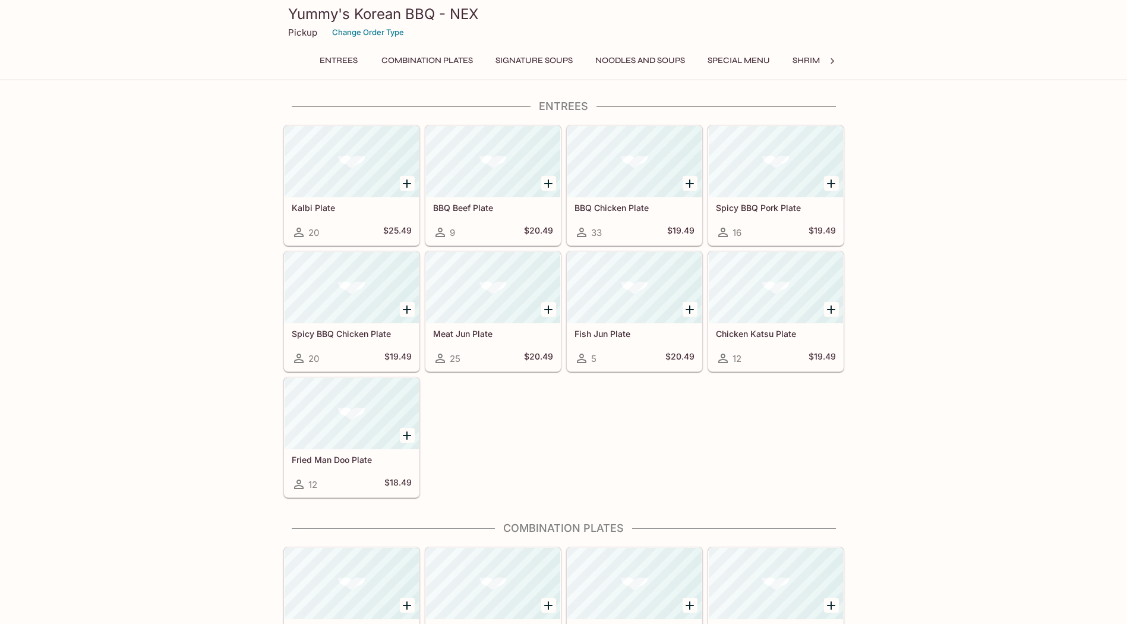
click at [634, 56] on button "Noodles and Soups" at bounding box center [640, 60] width 103 height 17
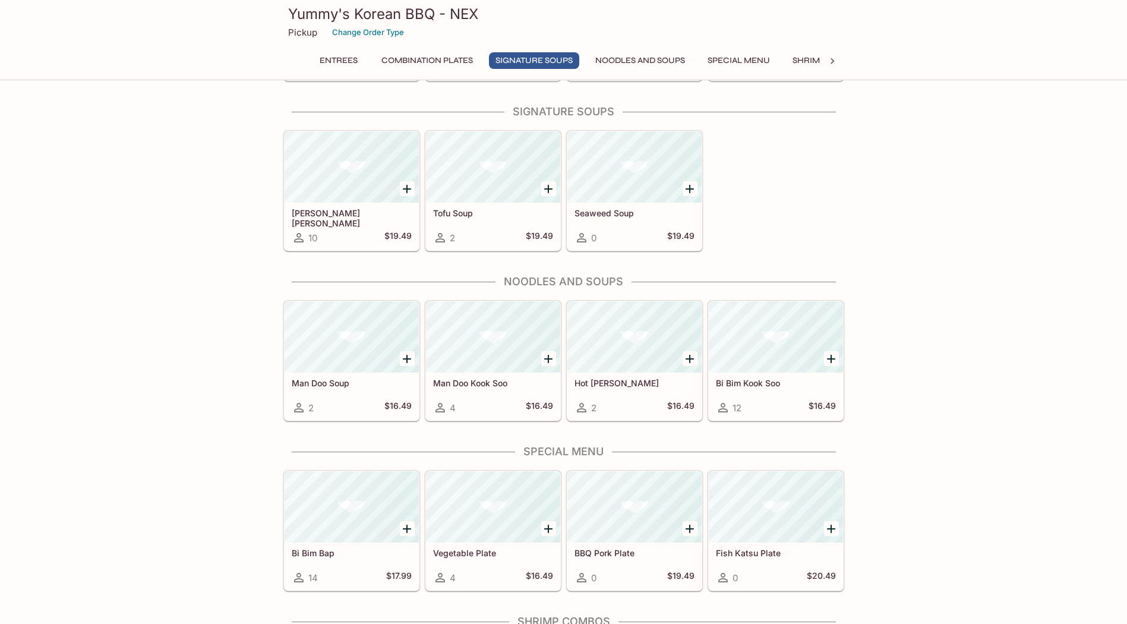
scroll to position [708, 0]
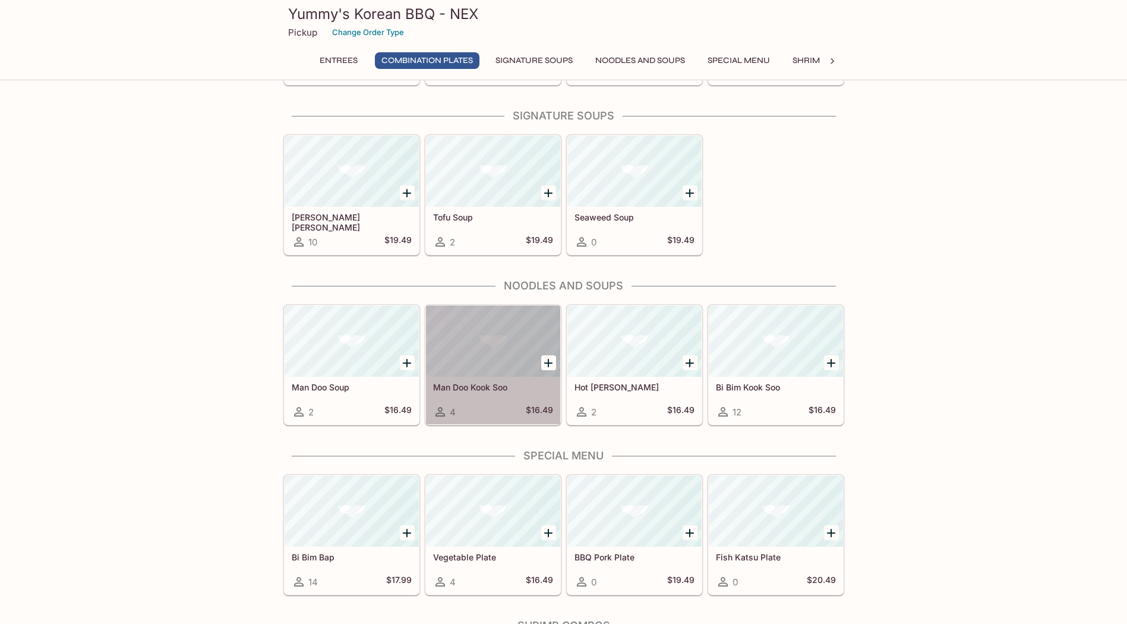
click at [465, 388] on h5 "Man Doo Kook Soo" at bounding box center [493, 387] width 120 height 10
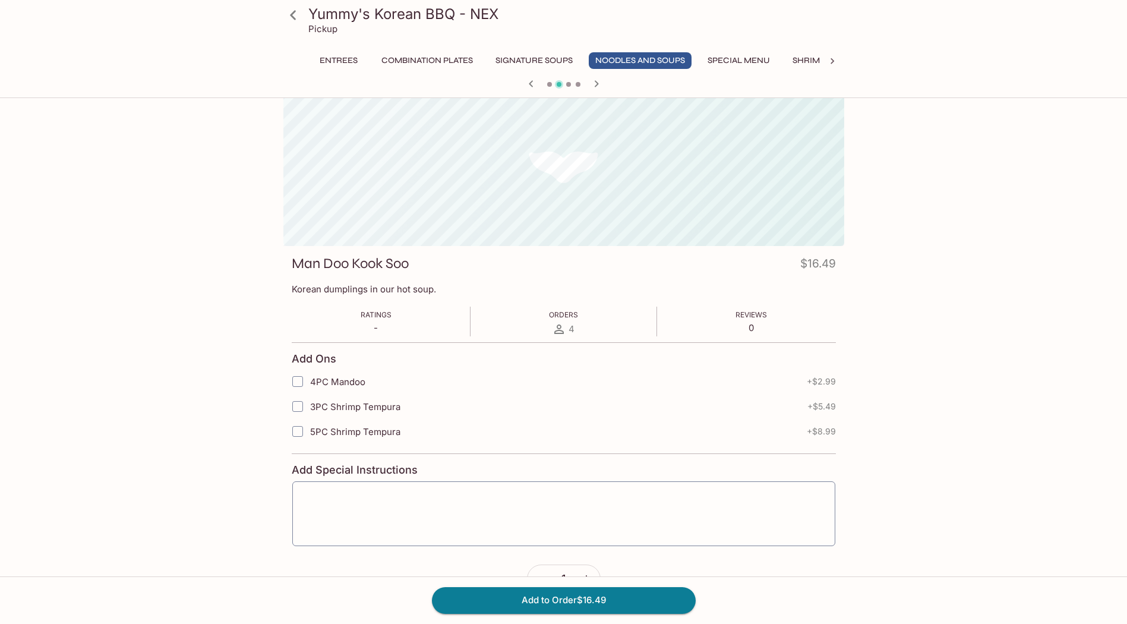
scroll to position [59, 0]
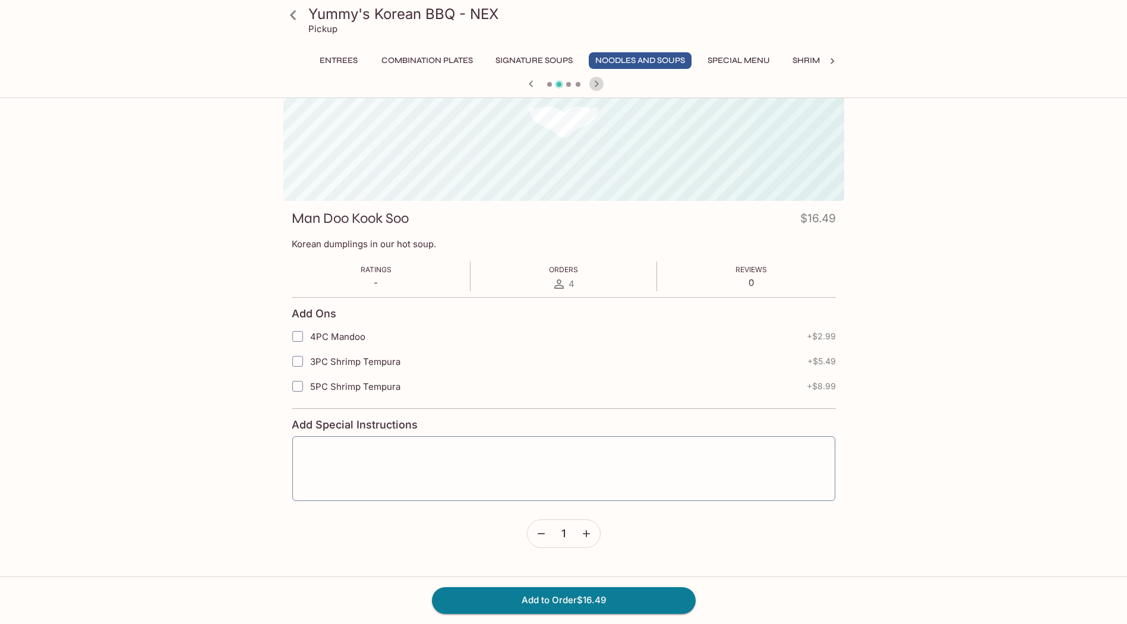
click at [596, 80] on icon "button" at bounding box center [596, 84] width 14 height 14
click at [524, 88] on icon "button" at bounding box center [531, 84] width 14 height 14
click at [596, 84] on icon "button" at bounding box center [596, 84] width 14 height 14
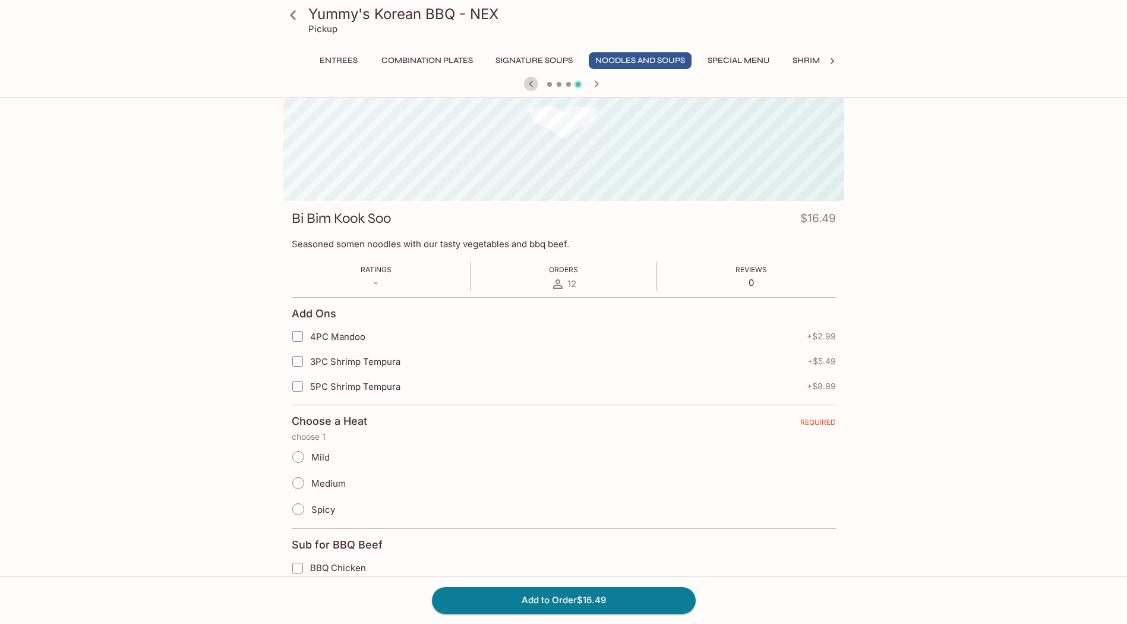
click at [533, 83] on icon "button" at bounding box center [531, 84] width 14 height 14
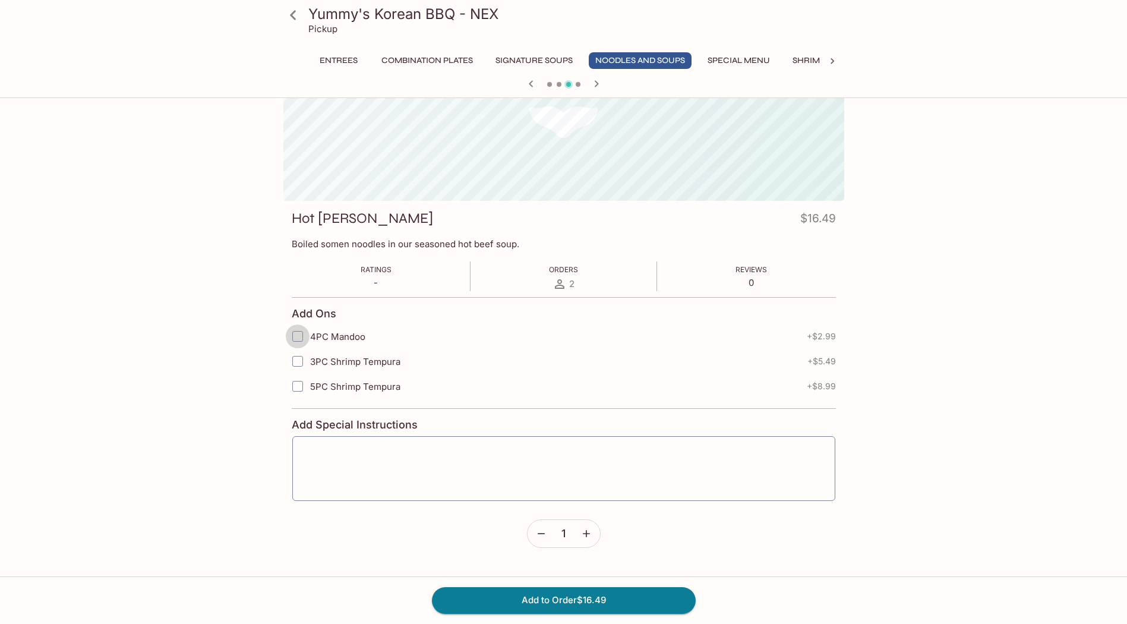
click at [295, 337] on input "4PC Mandoo" at bounding box center [298, 336] width 24 height 24
checkbox input "true"
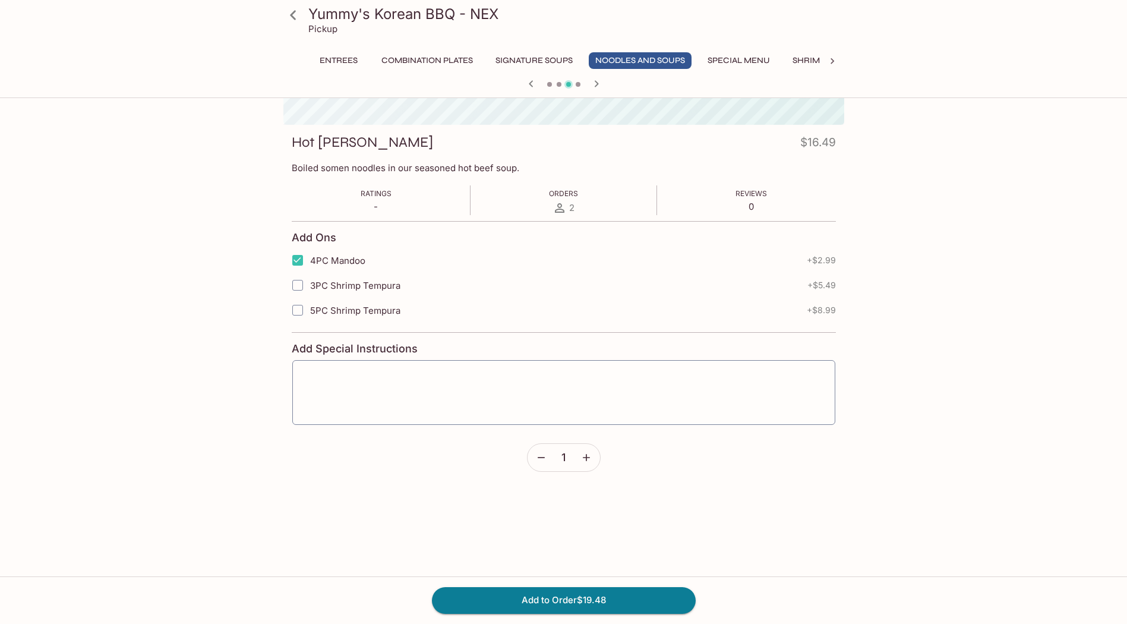
scroll to position [0, 0]
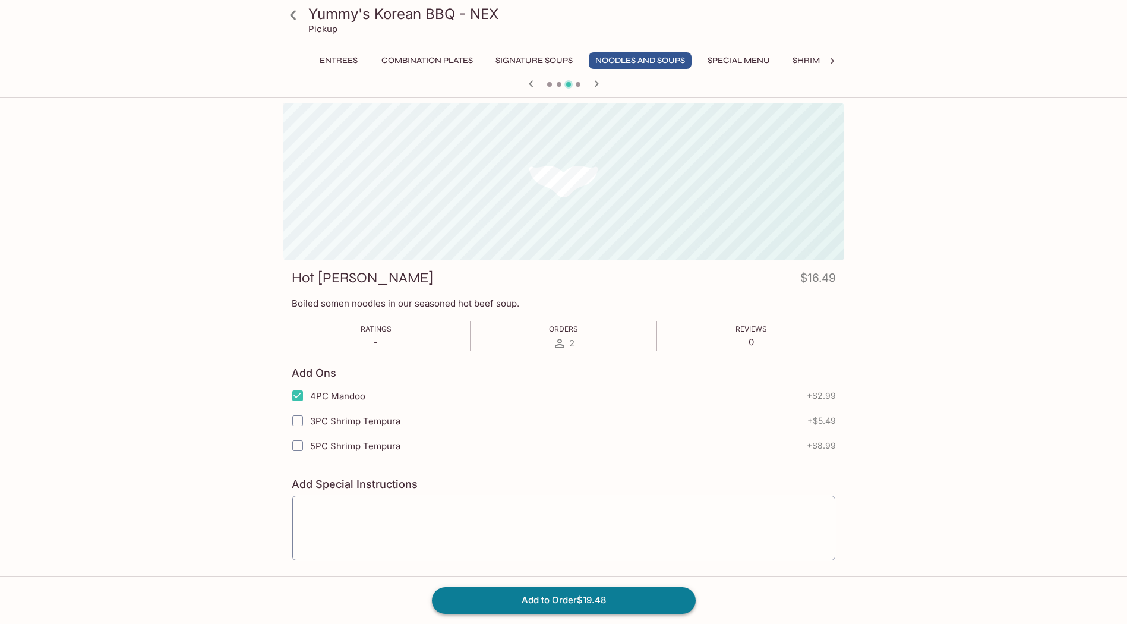
click at [538, 606] on button "Add to Order $19.48" at bounding box center [564, 600] width 264 height 26
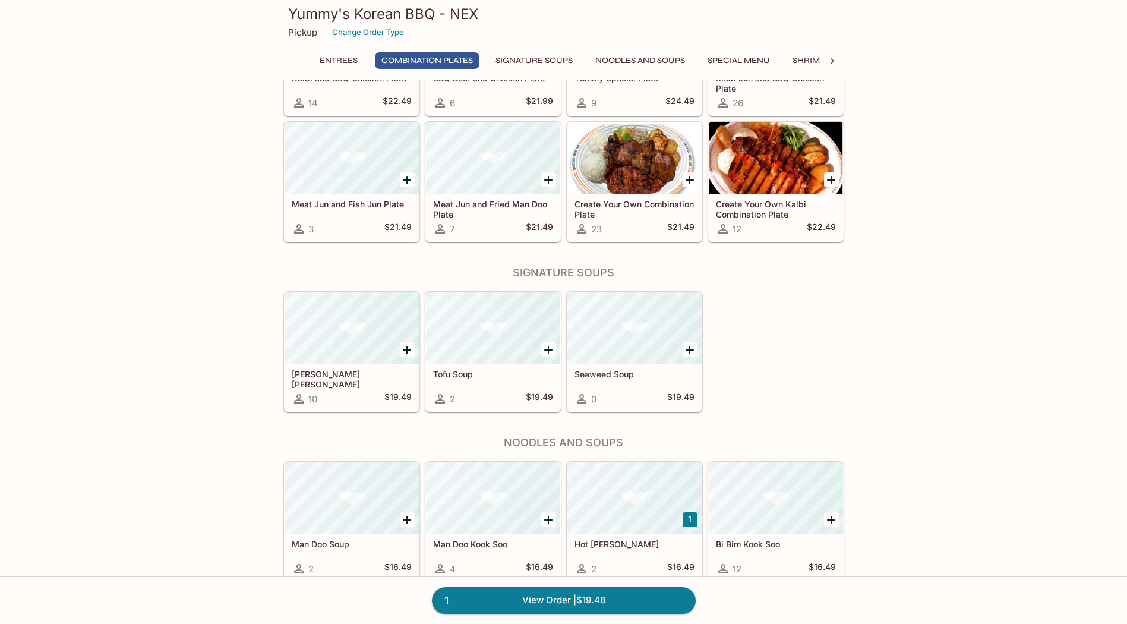
scroll to position [535, 0]
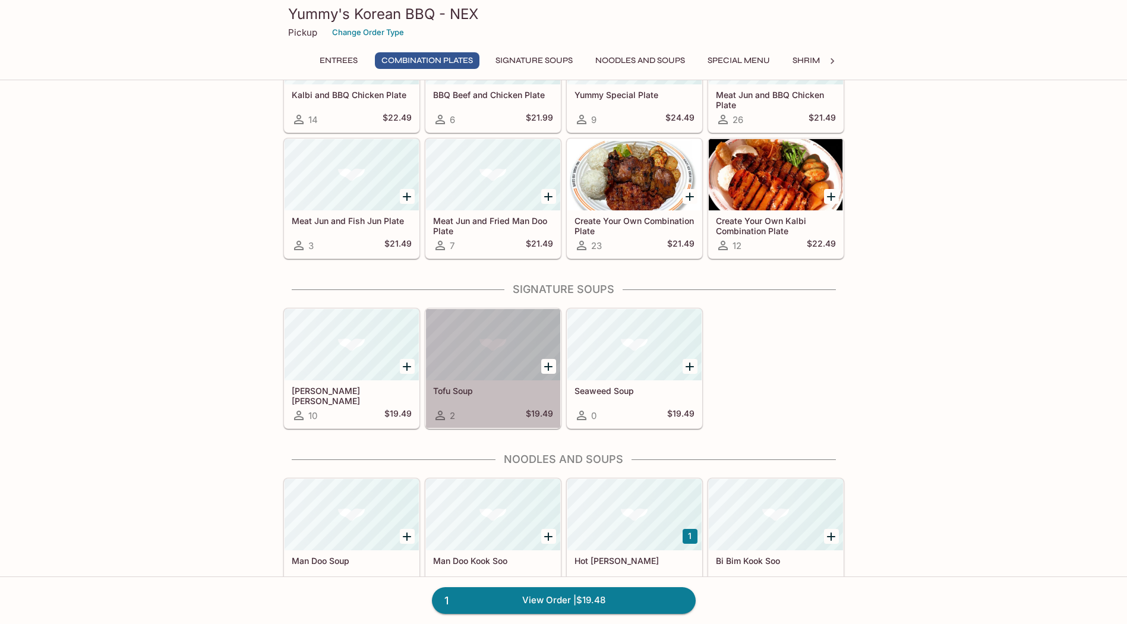
click at [505, 389] on h5 "Tofu Soup" at bounding box center [493, 390] width 120 height 10
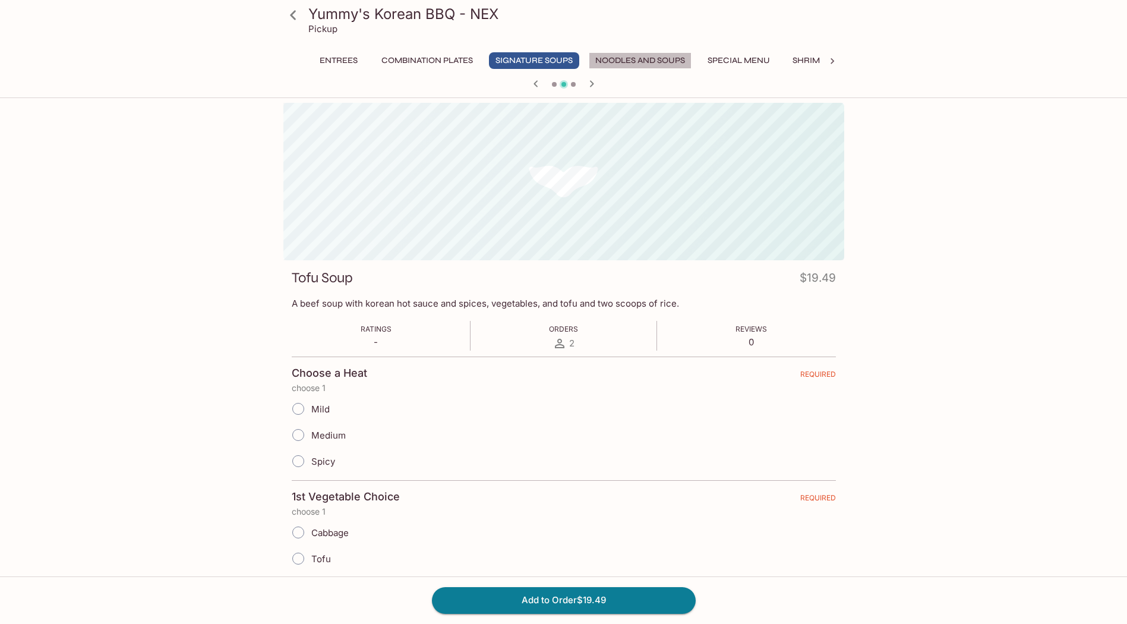
click at [617, 56] on button "Noodles and Soups" at bounding box center [640, 60] width 103 height 17
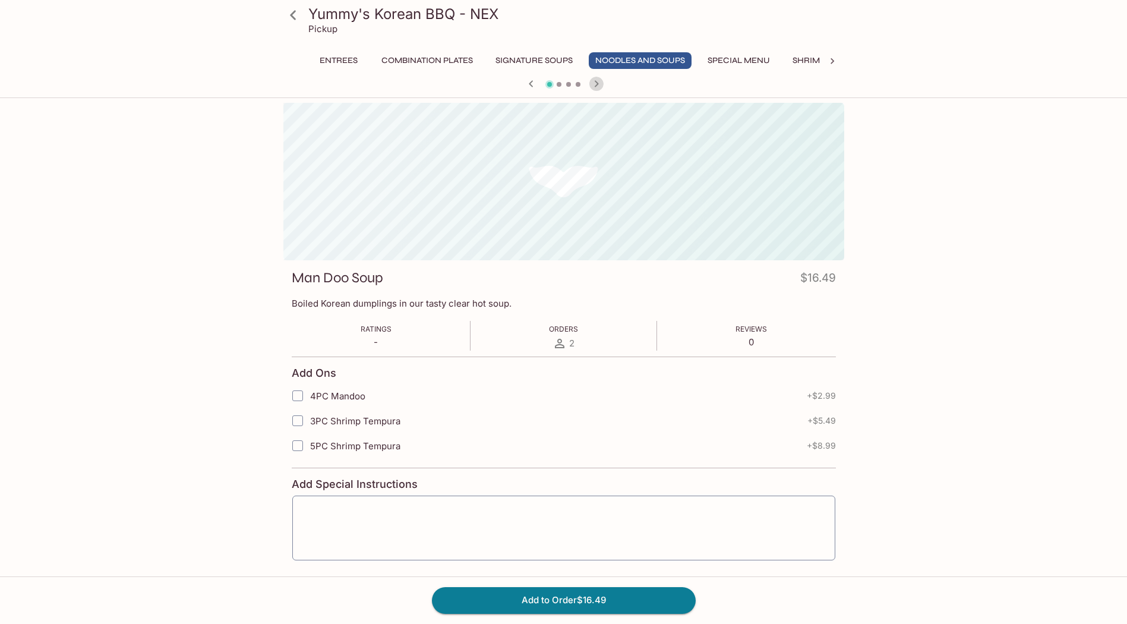
click at [596, 86] on icon "button" at bounding box center [596, 83] width 4 height 7
click at [292, 14] on icon at bounding box center [293, 15] width 6 height 10
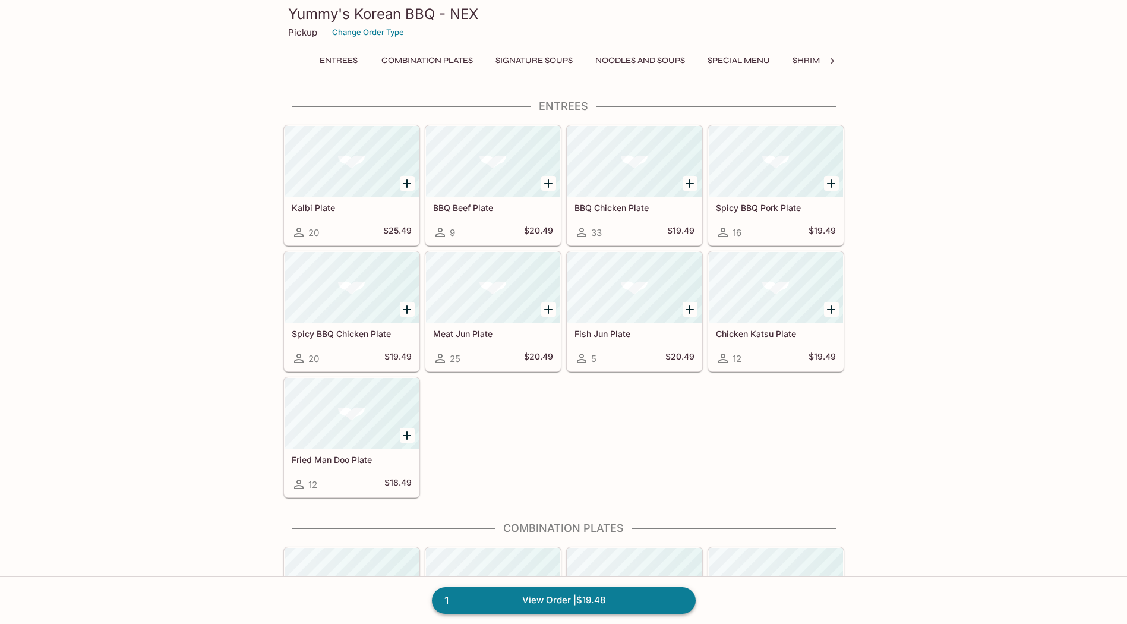
click at [555, 603] on link "1 View Order | $19.48" at bounding box center [564, 600] width 264 height 26
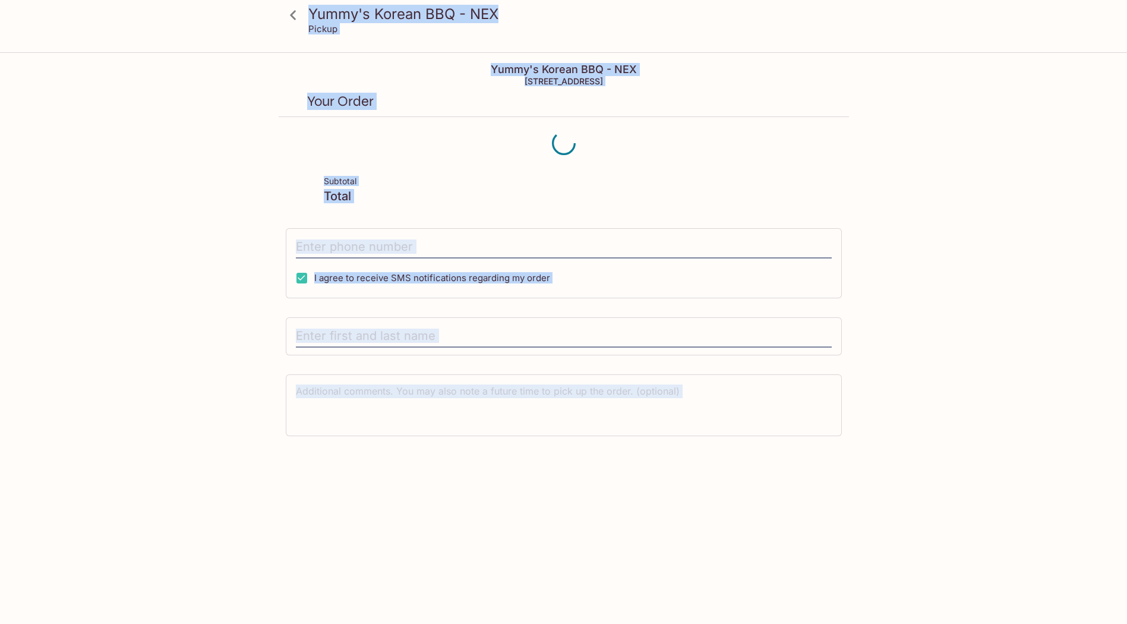
click at [555, 603] on div "Yummy's Korean BBQ - NEX Pickup Yummy's Korean BBQ - NEX [STREET_ADDRESS] Your …" at bounding box center [563, 365] width 1127 height 624
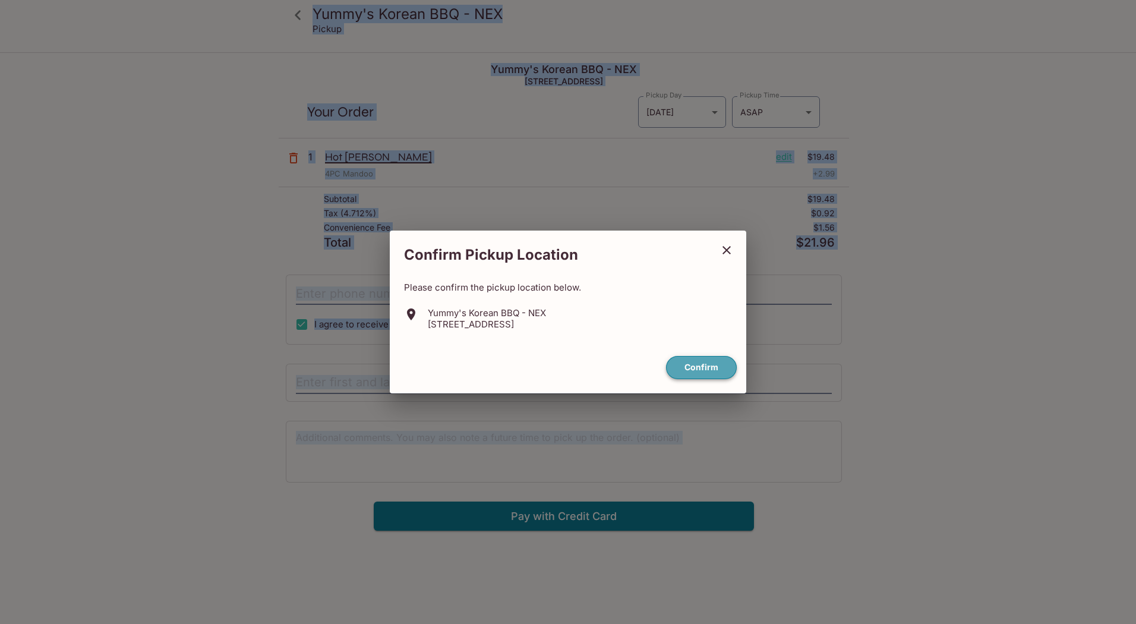
click at [718, 372] on button "Confirm" at bounding box center [701, 367] width 71 height 23
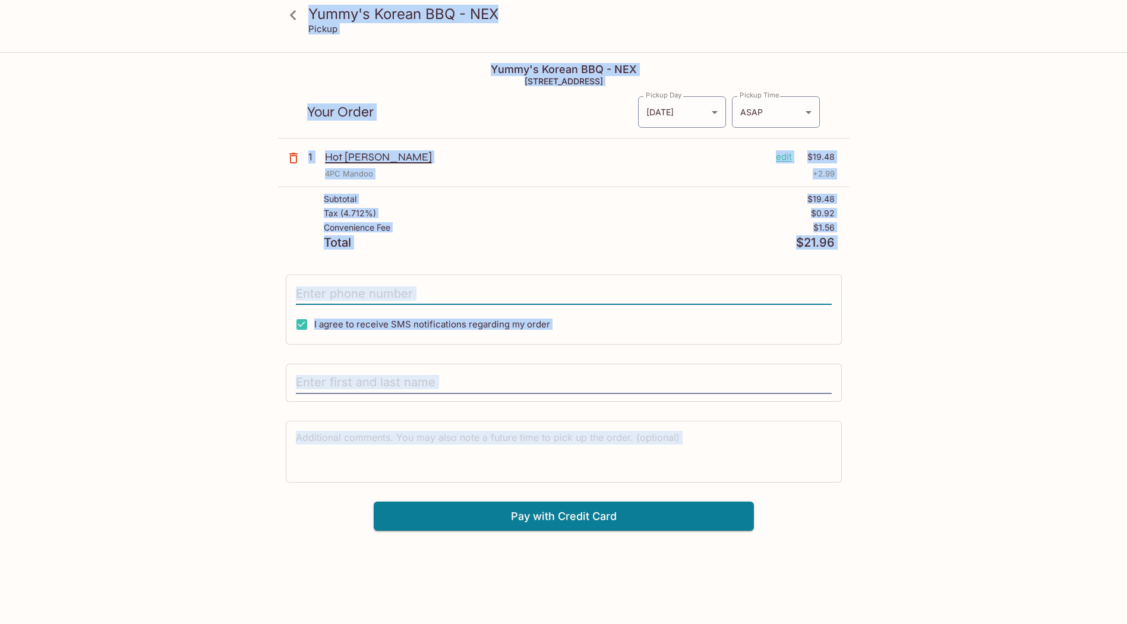
click at [313, 287] on input "tel" at bounding box center [564, 293] width 536 height 23
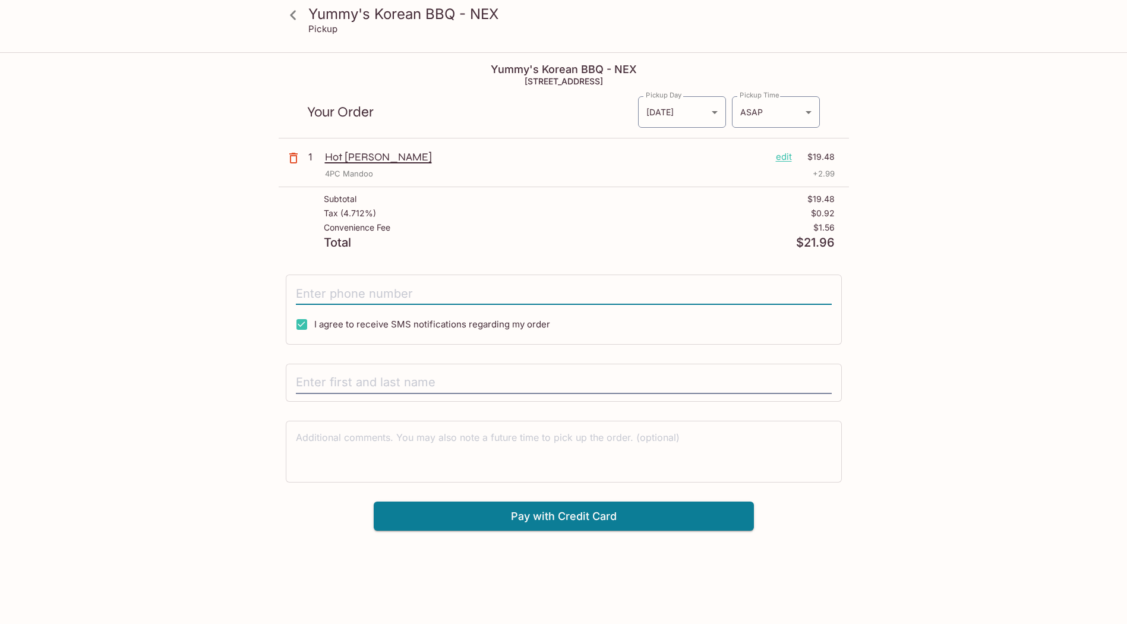
click at [313, 287] on input "tel" at bounding box center [564, 293] width 536 height 23
type input "[PHONE_NUMBER]"
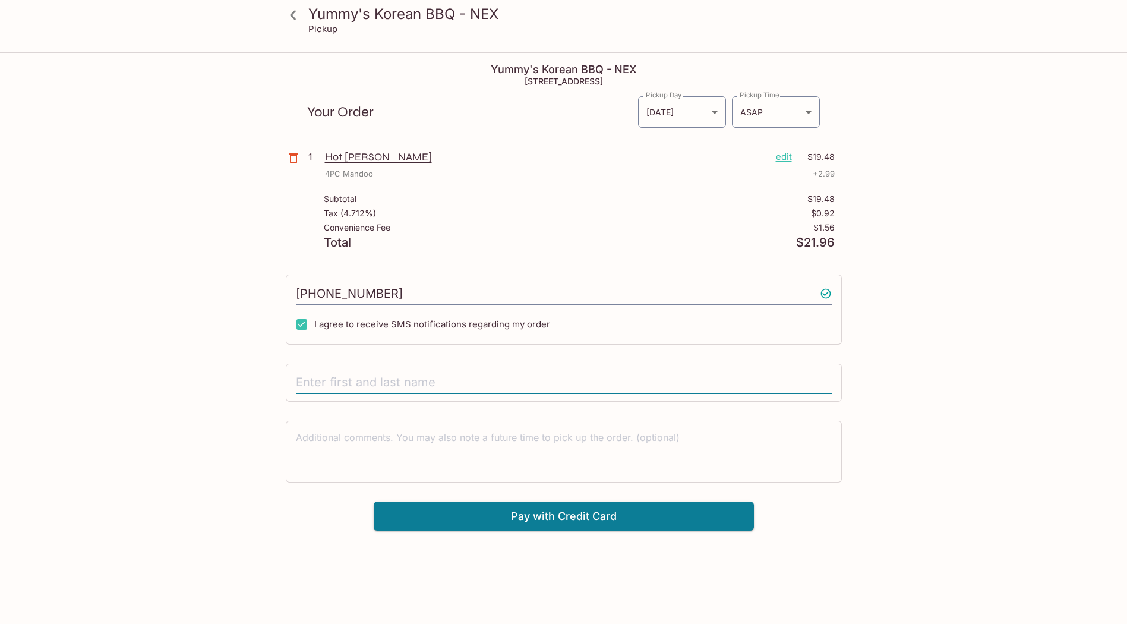
click at [345, 381] on input "text" at bounding box center [564, 382] width 536 height 23
type input "[PERSON_NAME]"
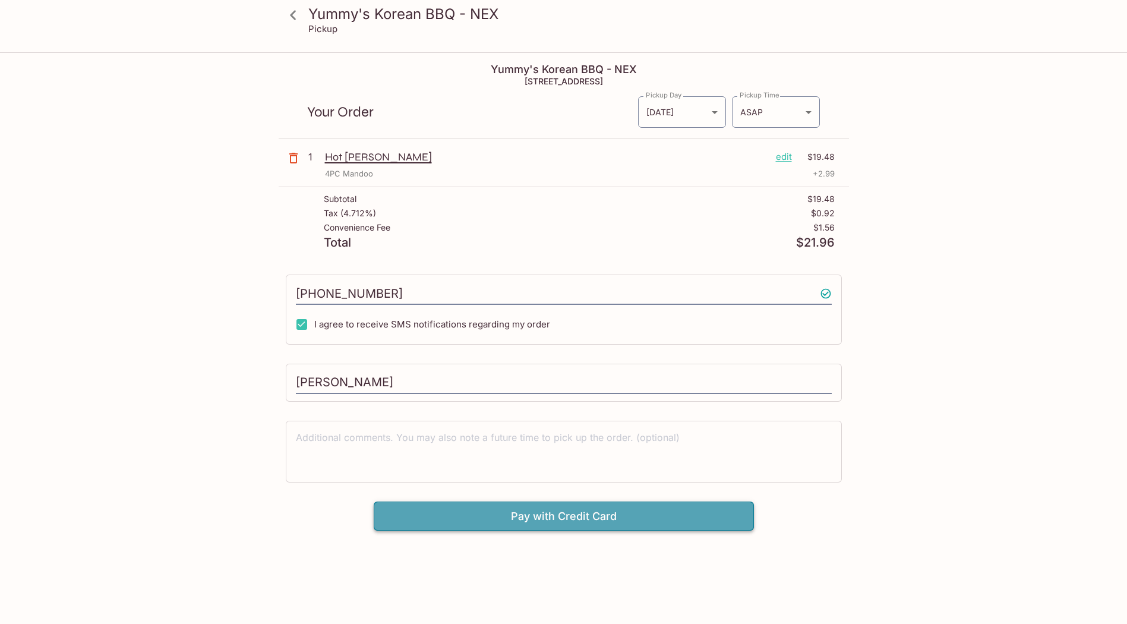
click at [646, 510] on button "Pay with Credit Card" at bounding box center [564, 516] width 380 height 30
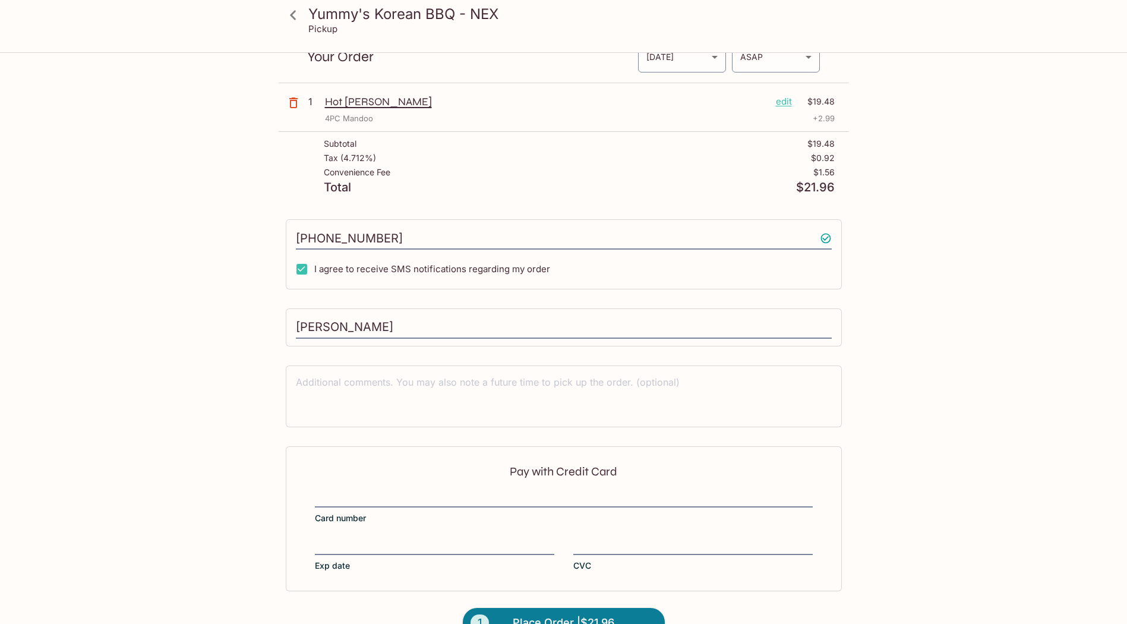
scroll to position [86, 0]
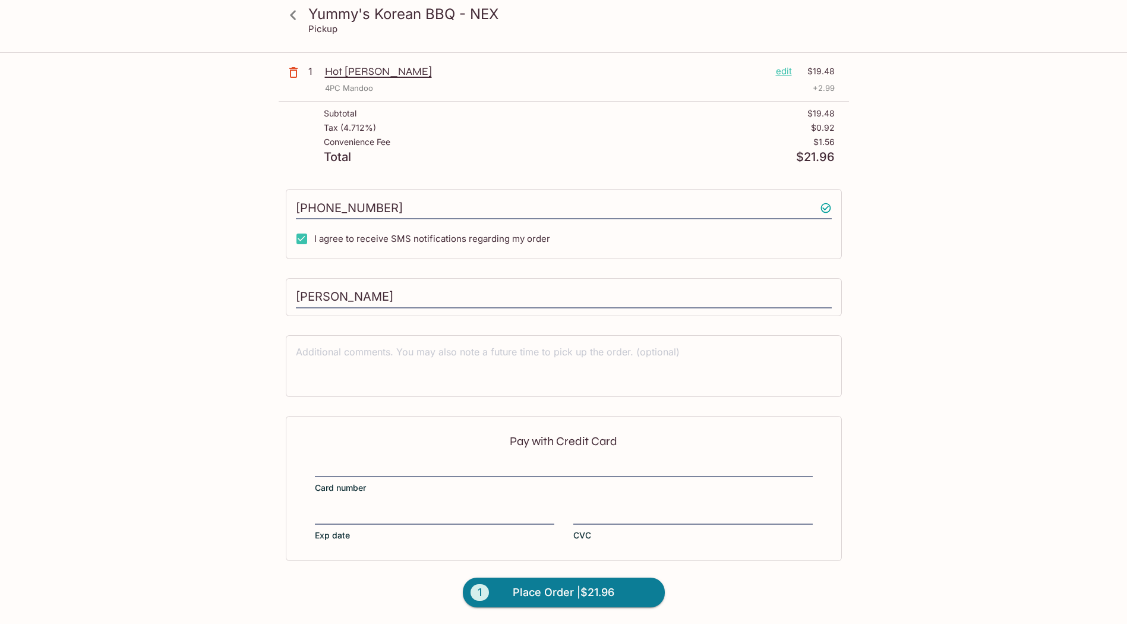
click at [387, 457] on div "Pay with Credit Card Card number Exp date CVC" at bounding box center [564, 488] width 556 height 145
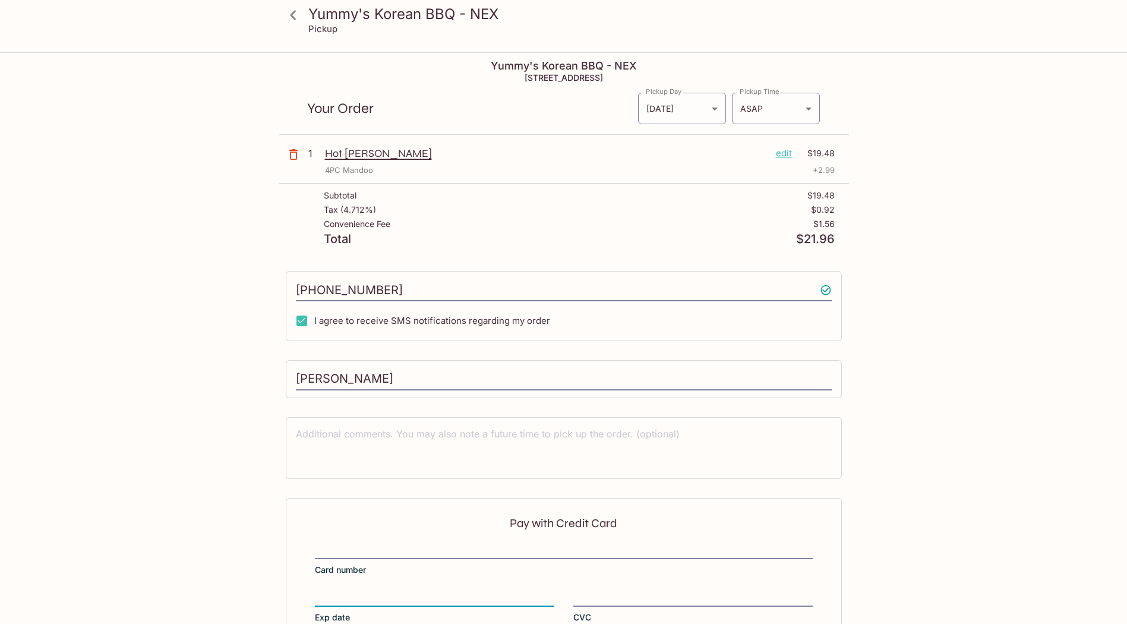
scroll to position [0, 0]
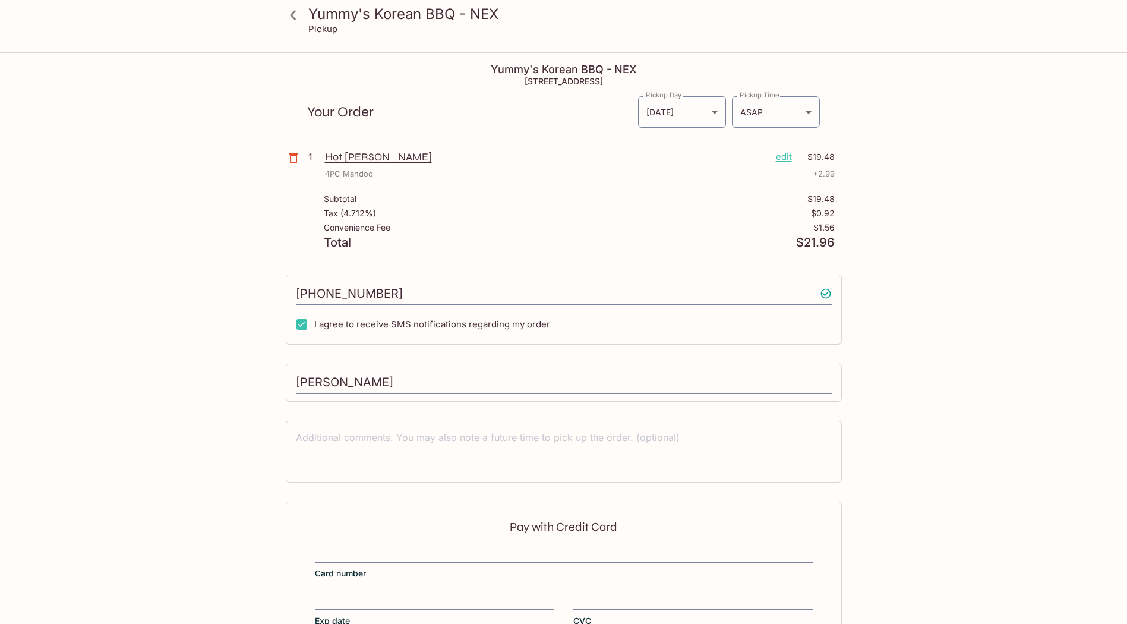
click at [612, 611] on label "CVC" at bounding box center [692, 609] width 239 height 33
click at [612, 595] on input "CVC" at bounding box center [692, 594] width 239 height 1
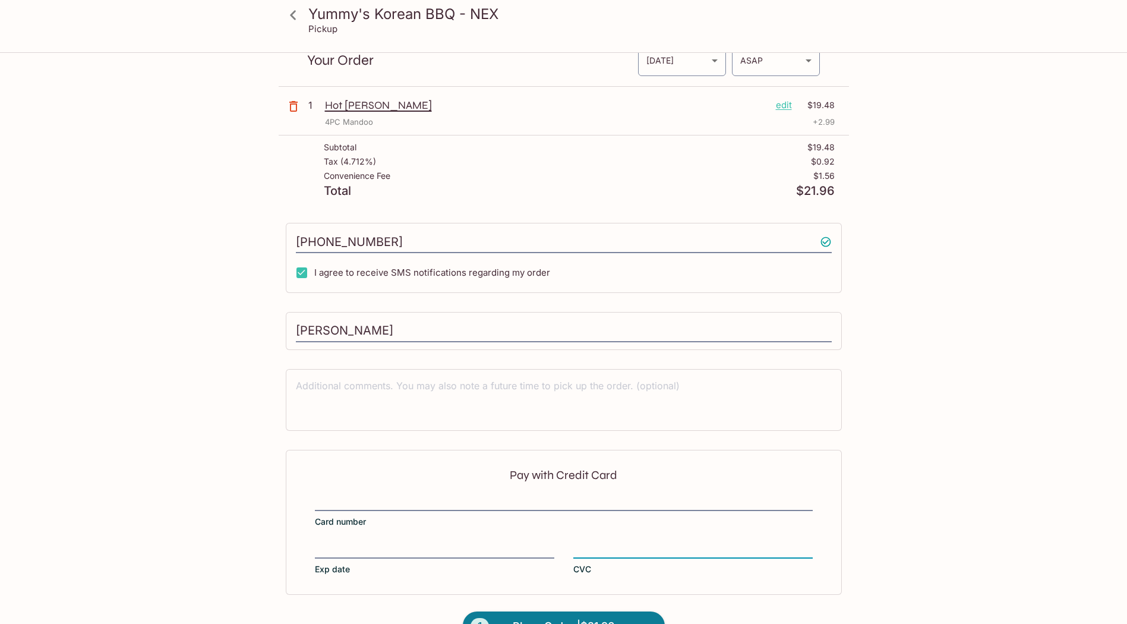
scroll to position [86, 0]
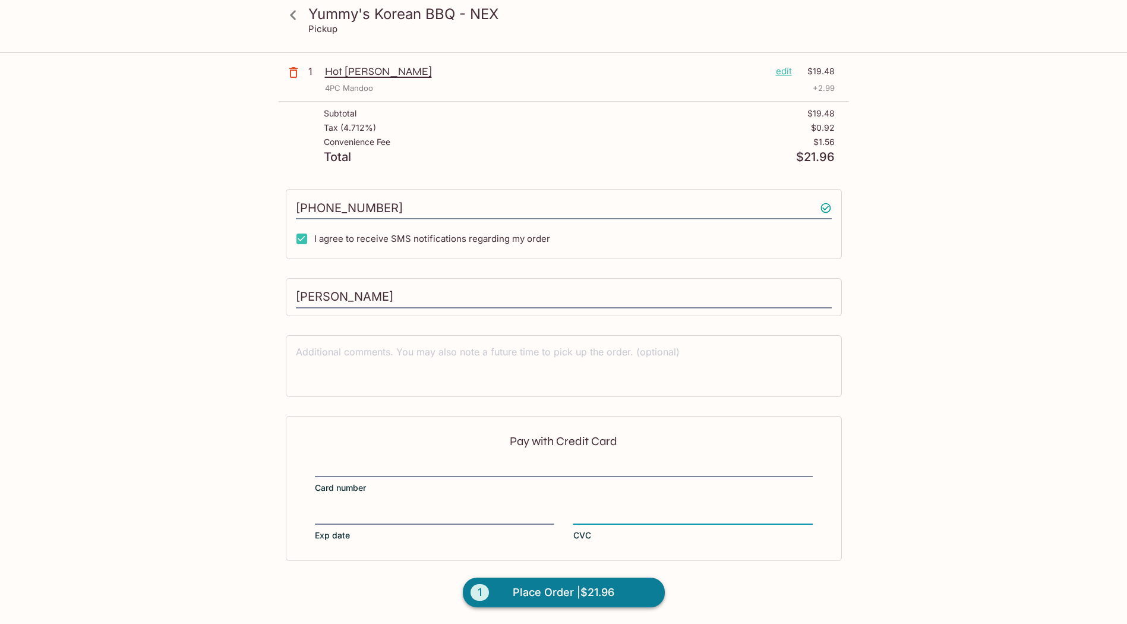
click at [583, 593] on span "Place Order | $21.96" at bounding box center [564, 592] width 102 height 19
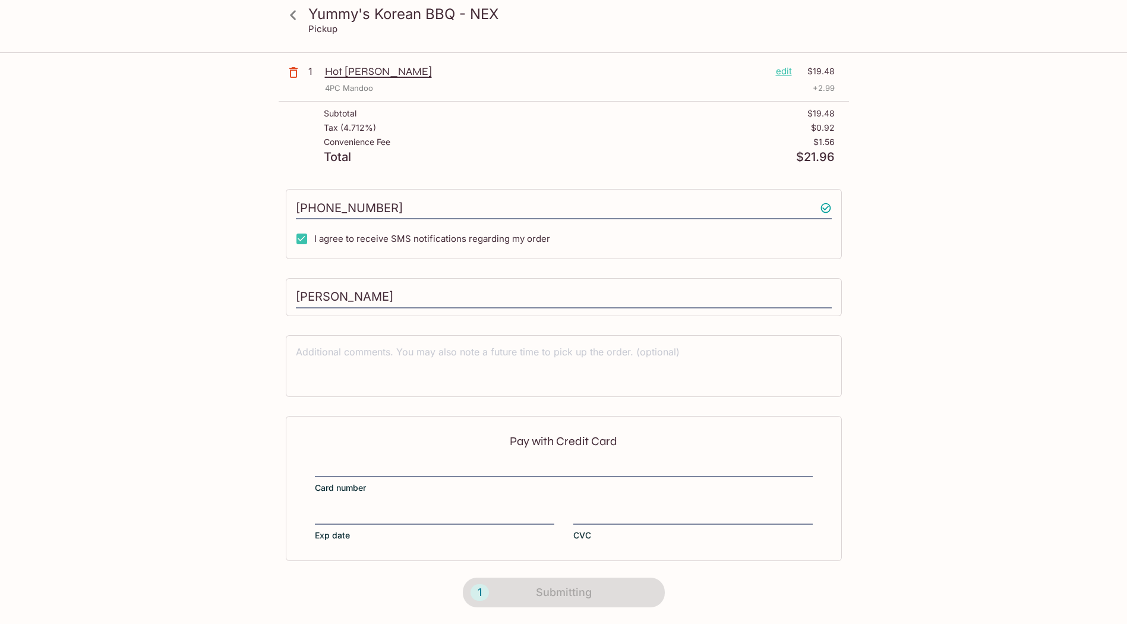
scroll to position [53, 0]
